Goal: Navigation & Orientation: Find specific page/section

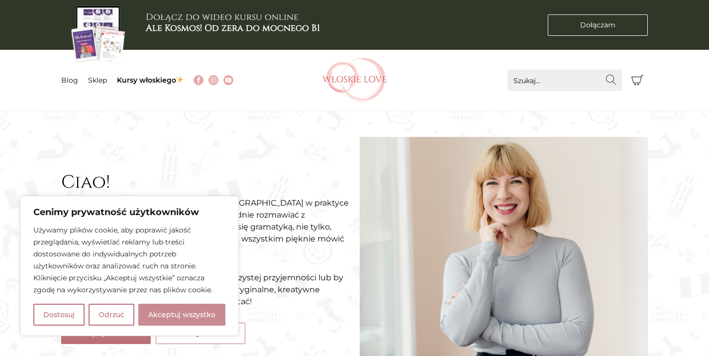
click at [203, 318] on button "Akceptuj wszystko" at bounding box center [181, 314] width 87 height 22
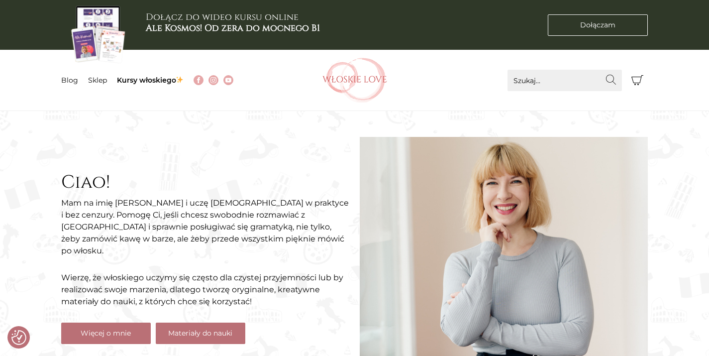
checkbox input "true"
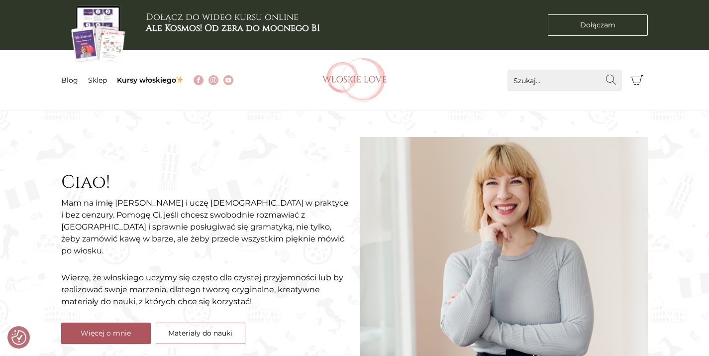
click at [100, 332] on link "Więcej o mnie" at bounding box center [106, 332] width 90 height 21
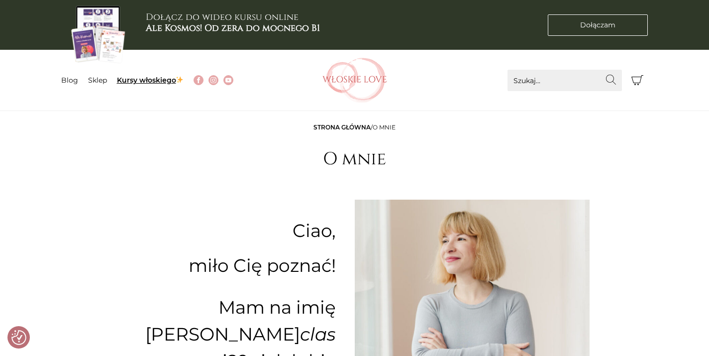
click at [122, 81] on link "Kursy włoskiego" at bounding box center [150, 80] width 67 height 9
click at [155, 80] on link "Kursy włoskiego" at bounding box center [150, 80] width 67 height 9
click at [145, 71] on nav "Menu Blog Sklep Kursy włoskiego" at bounding box center [178, 80] width 235 height 61
click at [143, 80] on link "Kursy włoskiego" at bounding box center [150, 80] width 67 height 9
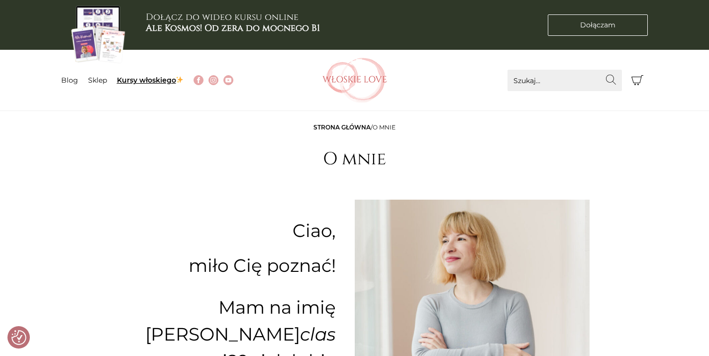
click at [143, 80] on link "Kursy włoskiego" at bounding box center [150, 80] width 67 height 9
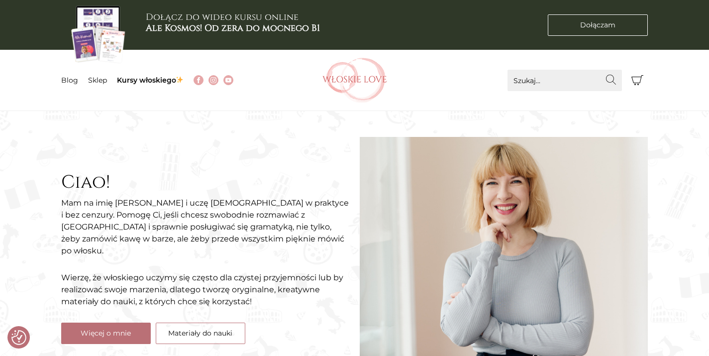
click at [135, 88] on nav "Menu Blog Sklep Kursy włoskiego" at bounding box center [178, 80] width 235 height 61
click at [139, 78] on link "Kursy włoskiego" at bounding box center [150, 80] width 67 height 9
click at [134, 82] on link "Kursy włoskiego" at bounding box center [150, 80] width 67 height 9
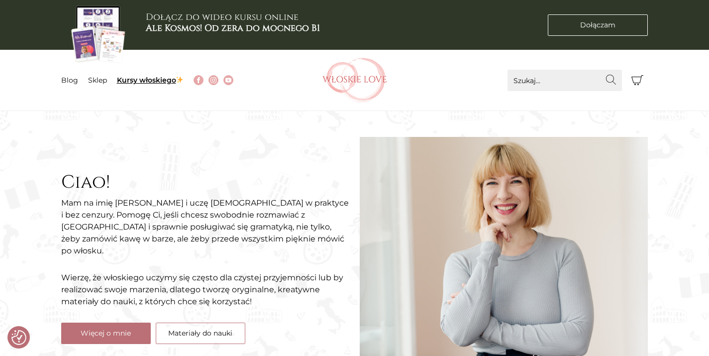
click at [134, 81] on link "Kursy włoskiego" at bounding box center [150, 80] width 67 height 9
click at [134, 80] on link "Kursy włoskiego" at bounding box center [150, 80] width 67 height 9
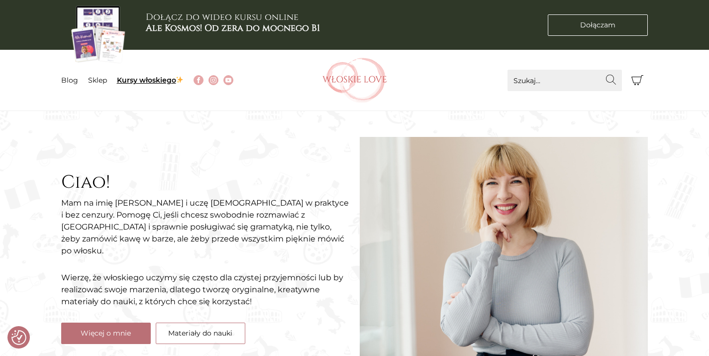
click at [134, 80] on link "Kursy włoskiego" at bounding box center [150, 80] width 67 height 9
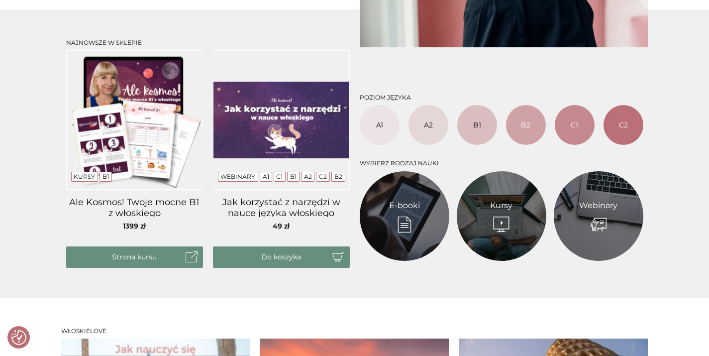
scroll to position [553, 0]
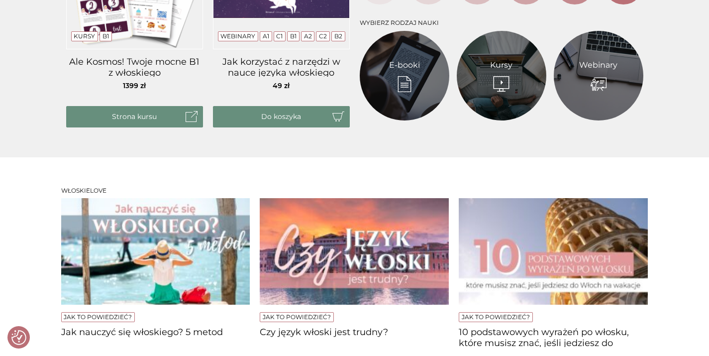
scroll to position [530, 0]
